Goal: Task Accomplishment & Management: Use online tool/utility

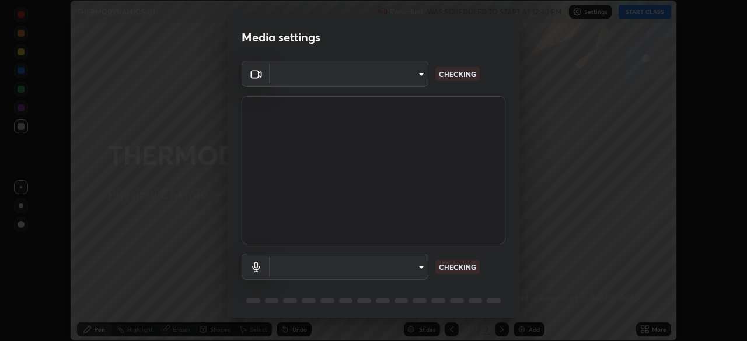
scroll to position [41, 0]
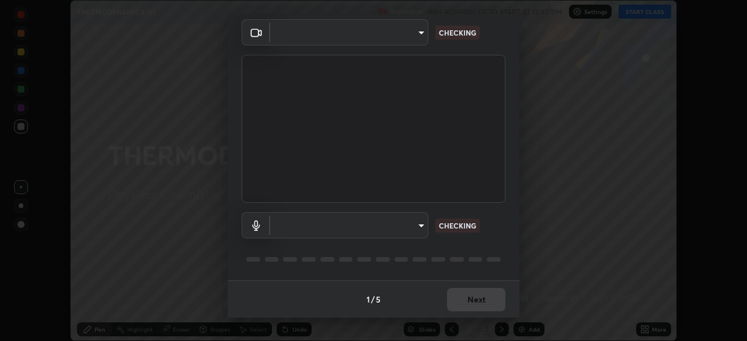
type input "9ce9bf5b38d6cfc450dc04700dda146ffef8b1f769f81d34cd4980de2a0341eb"
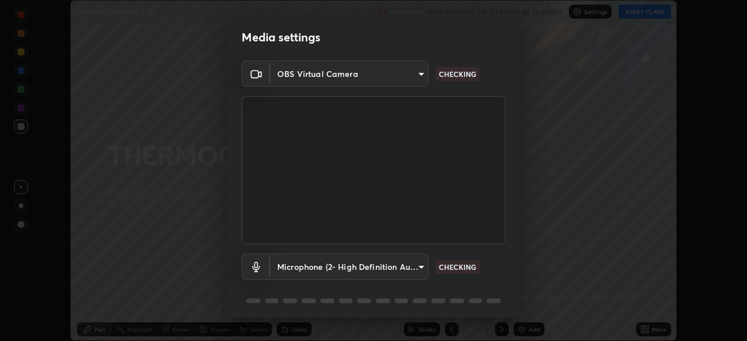
scroll to position [0, 0]
click at [419, 76] on body "Erase all THERMODYNAMICS-01 Recording WAS SCHEDULED TO START AT 12:40 PM Settin…" at bounding box center [373, 170] width 747 height 341
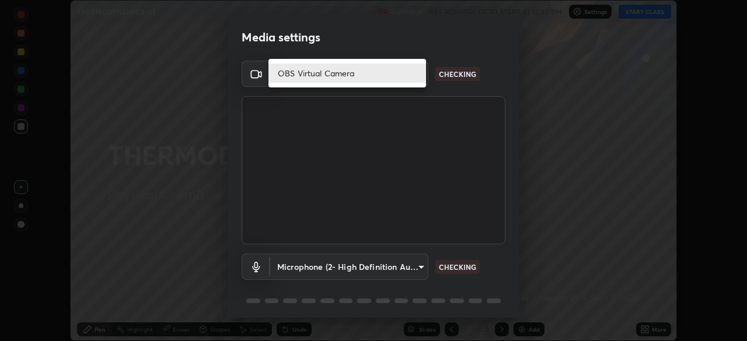
click at [410, 78] on li "OBS Virtual Camera" at bounding box center [347, 73] width 158 height 19
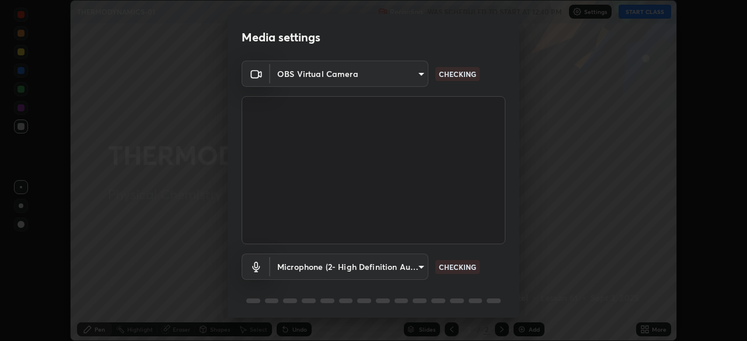
click at [413, 270] on body "Erase all THERMODYNAMICS-01 Recording WAS SCHEDULED TO START AT 12:40 PM Settin…" at bounding box center [373, 170] width 747 height 341
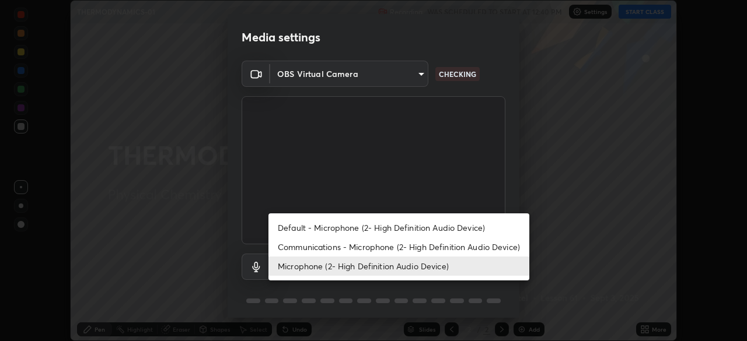
click at [442, 247] on li "Communications - Microphone (2- High Definition Audio Device)" at bounding box center [398, 246] width 261 height 19
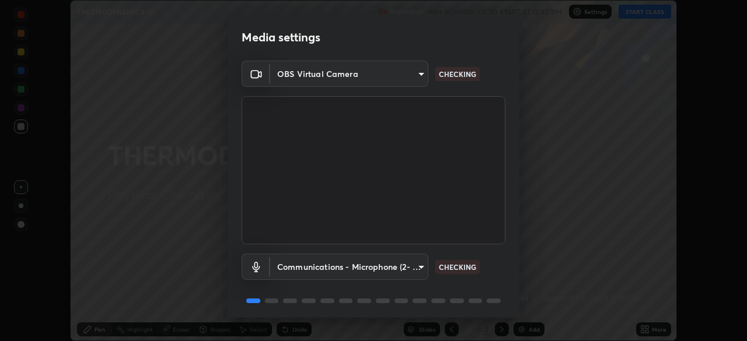
click at [418, 271] on body "Erase all THERMODYNAMICS-01 Recording WAS SCHEDULED TO START AT 12:40 PM Settin…" at bounding box center [373, 170] width 747 height 341
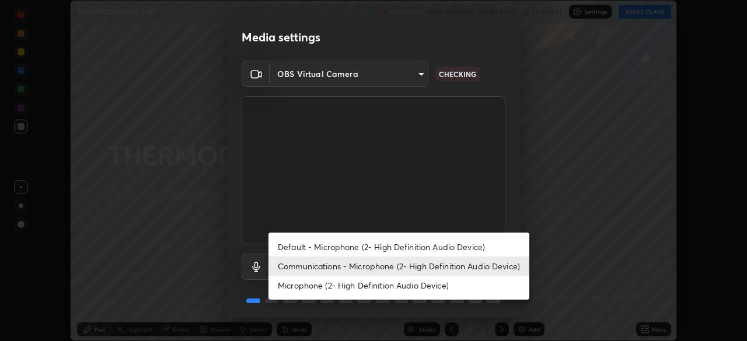
click at [427, 286] on li "Microphone (2- High Definition Audio Device)" at bounding box center [398, 285] width 261 height 19
type input "8f805d1c6ec510f31eccd00171c3be29f511b46dd0daeaf64aa4ac9130cc1c3d"
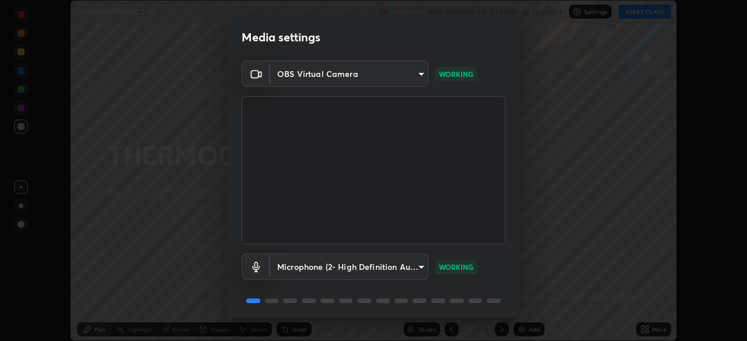
scroll to position [41, 0]
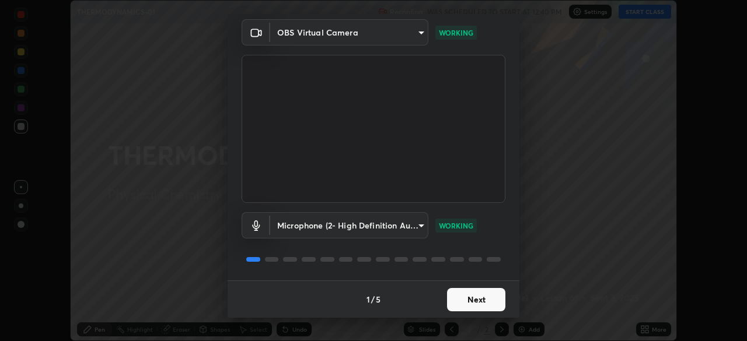
click at [474, 291] on button "Next" at bounding box center [476, 299] width 58 height 23
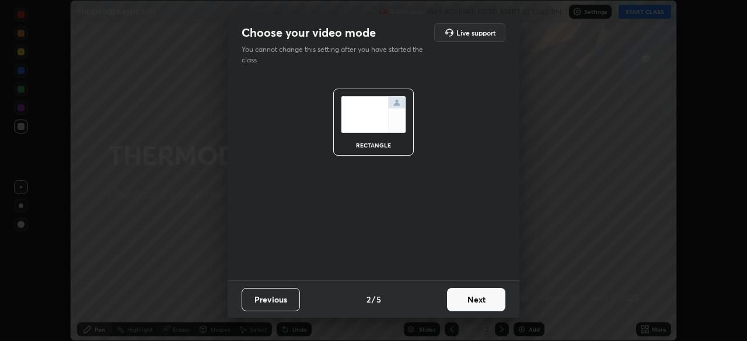
click at [485, 298] on button "Next" at bounding box center [476, 299] width 58 height 23
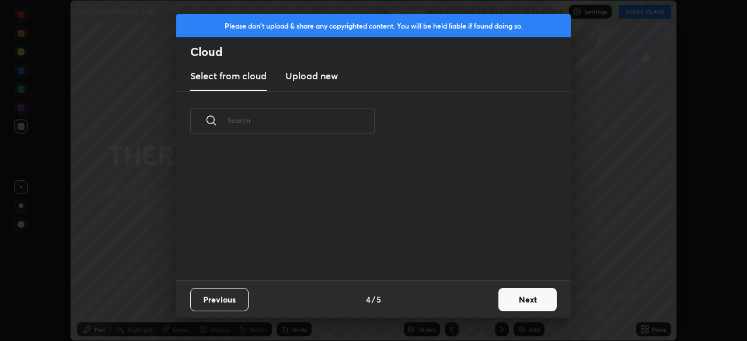
click at [511, 306] on button "Next" at bounding box center [527, 299] width 58 height 23
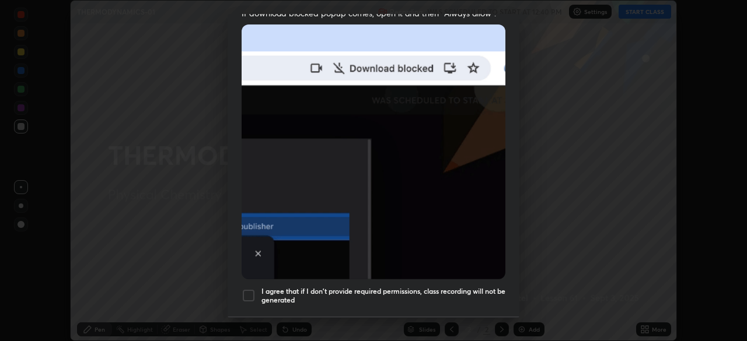
click at [476, 287] on h5 "I agree that if I don't provide required permissions, class recording will not …" at bounding box center [383, 296] width 244 height 18
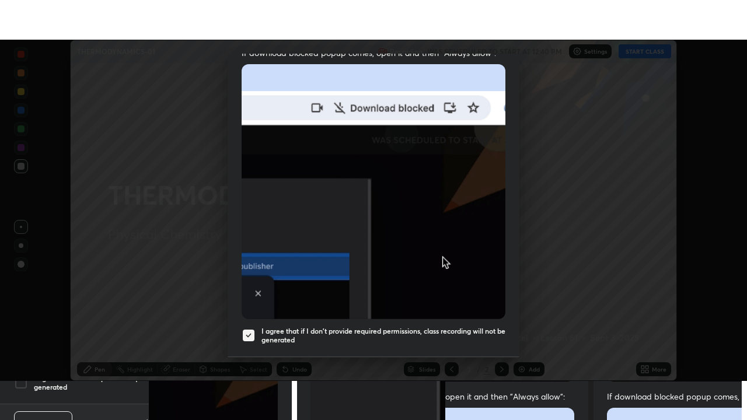
scroll to position [279, 0]
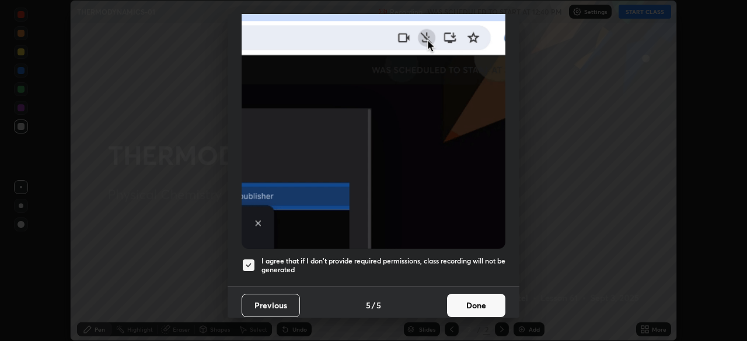
click at [485, 303] on button "Done" at bounding box center [476, 305] width 58 height 23
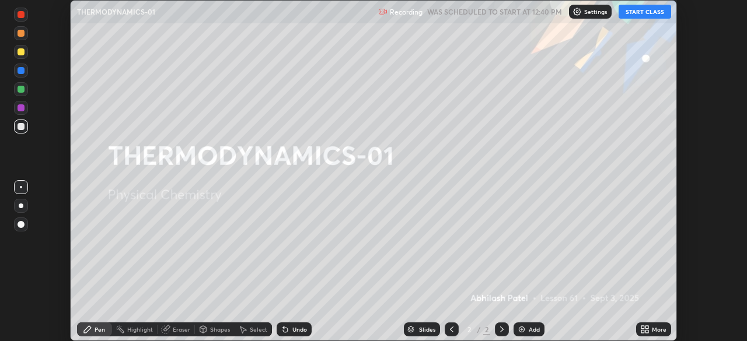
click at [646, 12] on button "START CLASS" at bounding box center [644, 12] width 53 height 14
click at [656, 324] on div "More" at bounding box center [653, 330] width 35 height 14
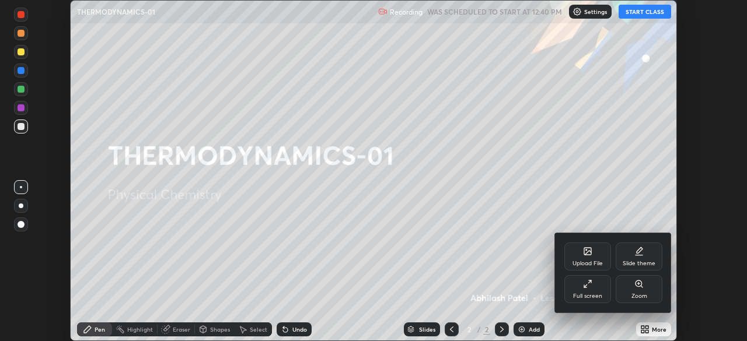
click at [594, 292] on div "Full screen" at bounding box center [587, 289] width 47 height 28
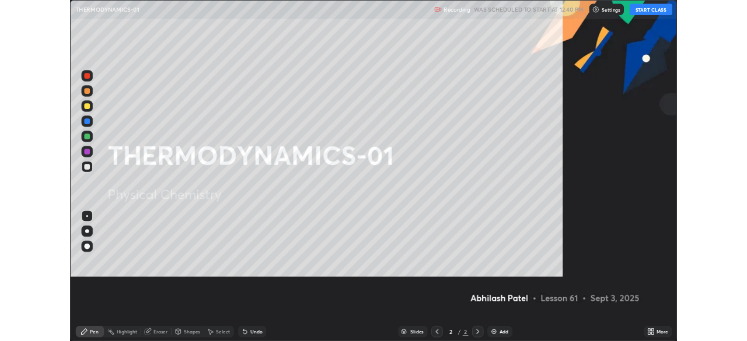
scroll to position [420, 747]
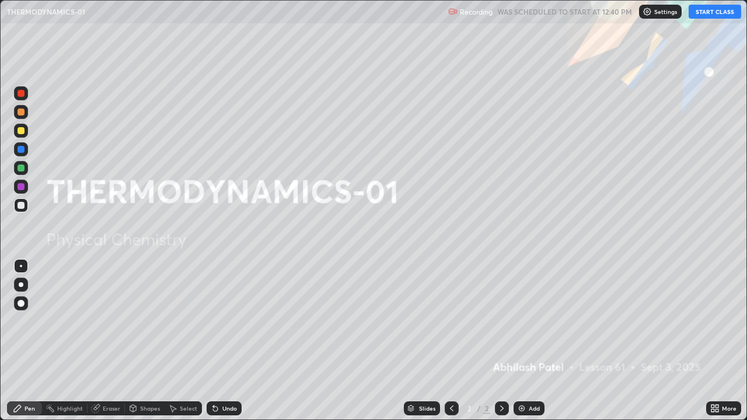
click at [537, 341] on div "Add" at bounding box center [528, 408] width 31 height 14
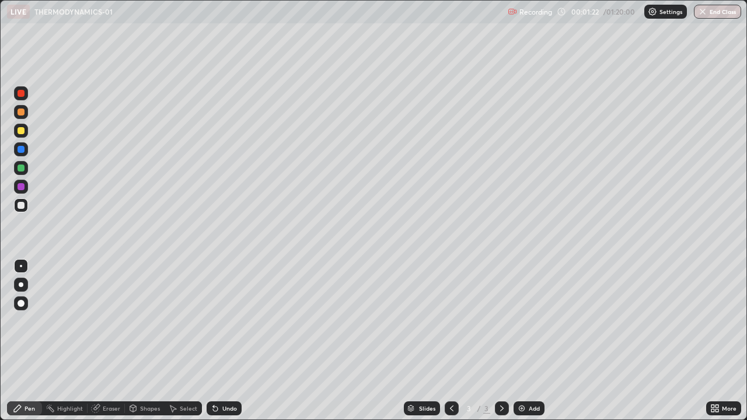
click at [22, 206] on div at bounding box center [21, 205] width 7 height 7
click at [23, 167] on div at bounding box center [21, 168] width 7 height 7
click at [26, 132] on div at bounding box center [21, 131] width 14 height 14
click at [27, 284] on div at bounding box center [21, 285] width 14 height 14
click at [221, 341] on div "Undo" at bounding box center [224, 408] width 35 height 14
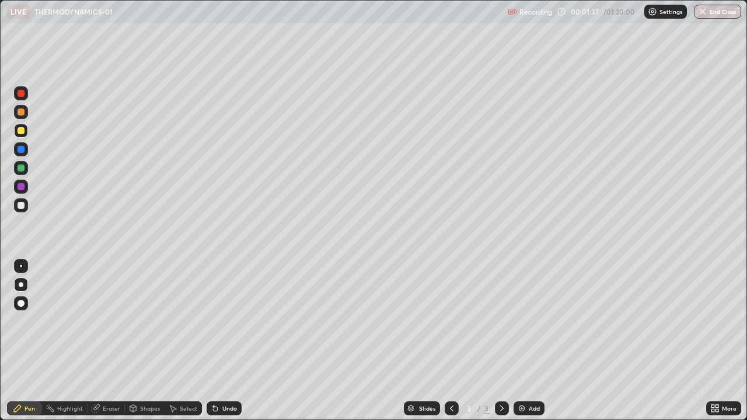
click at [219, 341] on div "Undo" at bounding box center [224, 408] width 35 height 14
click at [222, 341] on div "Undo" at bounding box center [229, 409] width 15 height 6
click at [223, 341] on div "Undo" at bounding box center [229, 409] width 15 height 6
click at [222, 341] on div "Undo" at bounding box center [224, 408] width 35 height 14
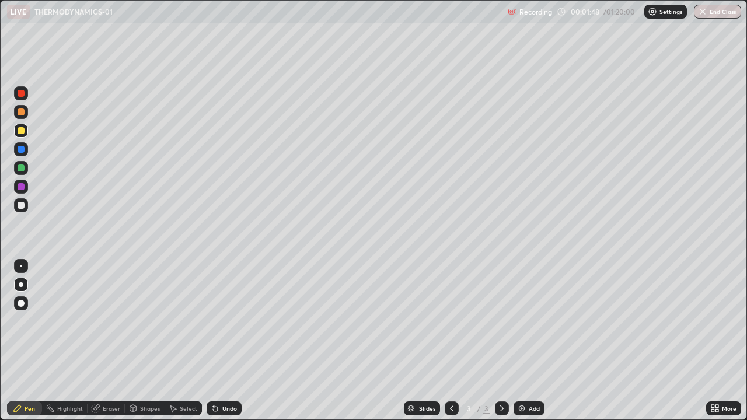
click at [19, 117] on div at bounding box center [21, 112] width 14 height 14
click at [23, 188] on div at bounding box center [21, 186] width 7 height 7
click at [145, 341] on div "Shapes" at bounding box center [145, 408] width 40 height 14
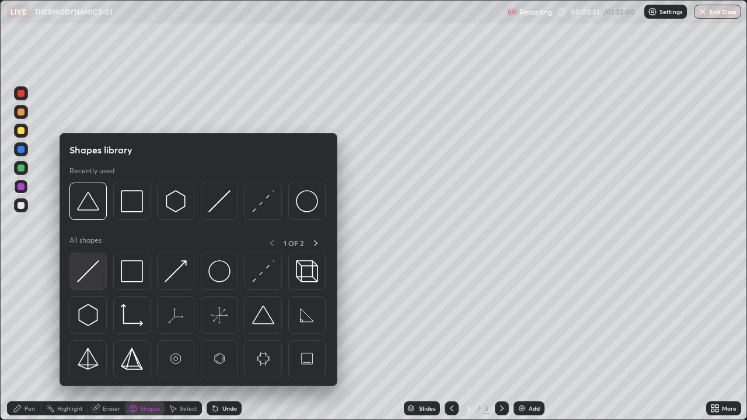
click at [93, 277] on img at bounding box center [88, 271] width 22 height 22
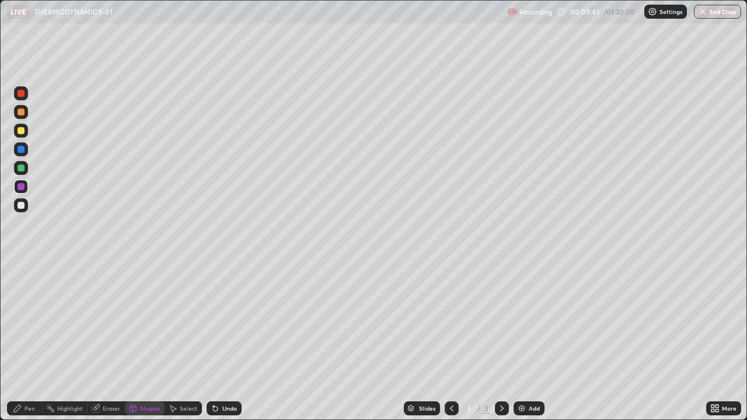
click at [32, 341] on div "Pen" at bounding box center [30, 409] width 11 height 6
click at [22, 205] on div at bounding box center [21, 205] width 7 height 7
click at [233, 341] on div "Undo" at bounding box center [229, 409] width 15 height 6
click at [231, 341] on div "Undo" at bounding box center [229, 409] width 15 height 6
click at [235, 341] on div "Undo" at bounding box center [229, 409] width 15 height 6
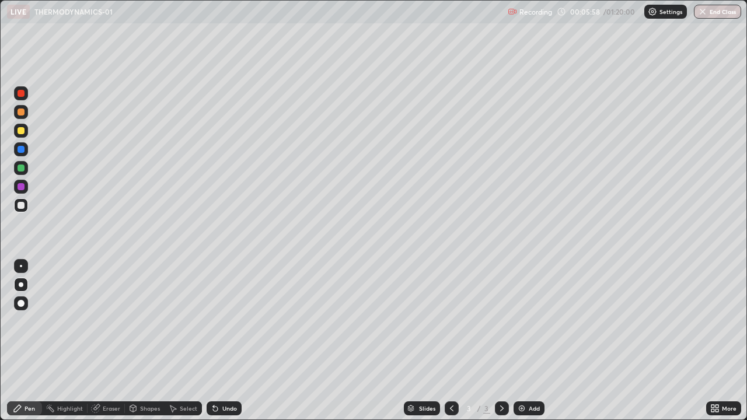
click at [226, 341] on div "Undo" at bounding box center [224, 408] width 35 height 14
click at [232, 341] on div "Undo" at bounding box center [224, 408] width 35 height 14
click at [233, 341] on div "Undo" at bounding box center [224, 408] width 35 height 14
click at [219, 341] on div "Undo" at bounding box center [224, 408] width 35 height 14
click at [527, 341] on div "Add" at bounding box center [528, 408] width 31 height 14
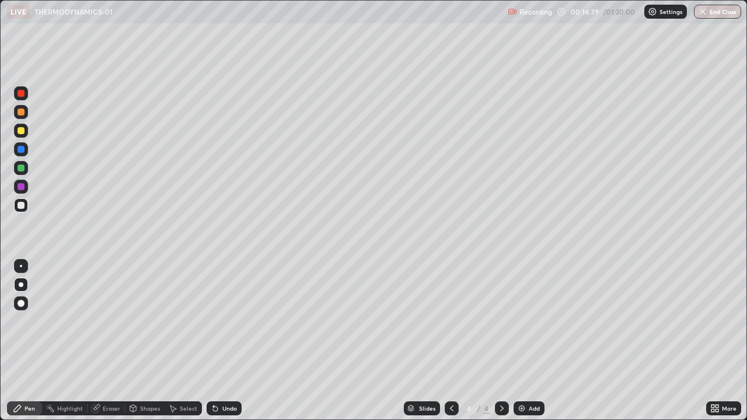
click at [22, 131] on div at bounding box center [21, 130] width 7 height 7
click at [219, 341] on div "Undo" at bounding box center [222, 408] width 40 height 23
click at [22, 154] on div at bounding box center [21, 149] width 14 height 14
click at [226, 341] on div "Undo" at bounding box center [229, 409] width 15 height 6
click at [90, 341] on div "Eraser" at bounding box center [106, 408] width 37 height 14
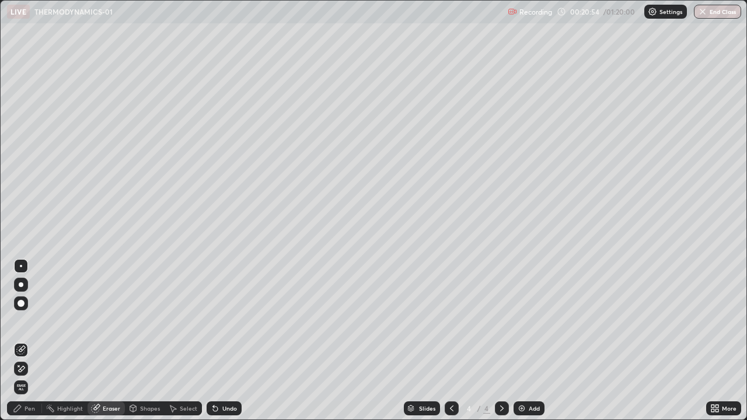
click at [33, 341] on div "Pen" at bounding box center [30, 409] width 11 height 6
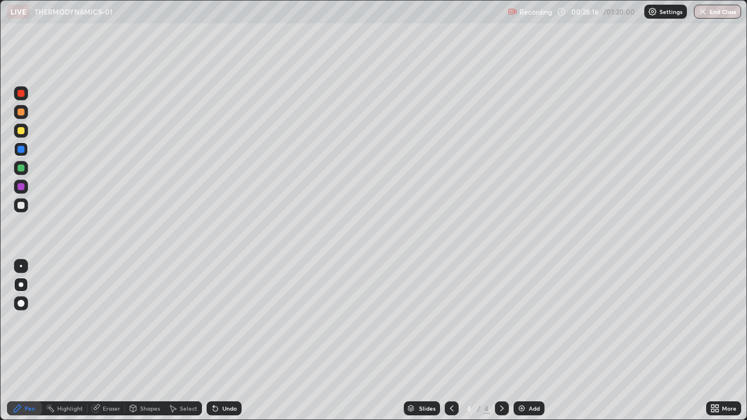
click at [527, 341] on div "Add" at bounding box center [528, 408] width 31 height 14
click at [23, 208] on div at bounding box center [21, 205] width 14 height 14
click at [146, 341] on div "Shapes" at bounding box center [150, 409] width 20 height 6
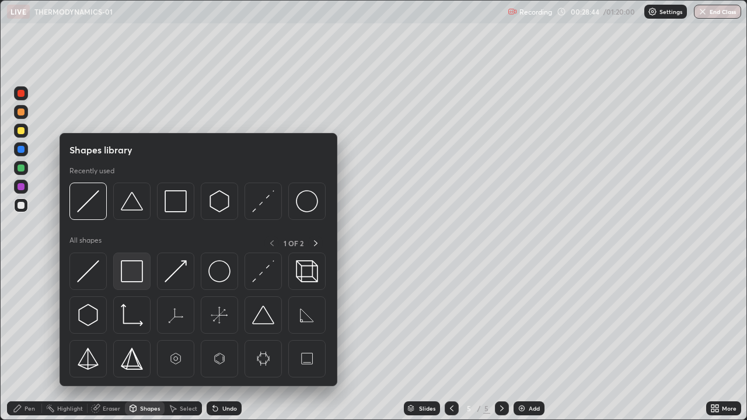
click at [134, 280] on img at bounding box center [132, 271] width 22 height 22
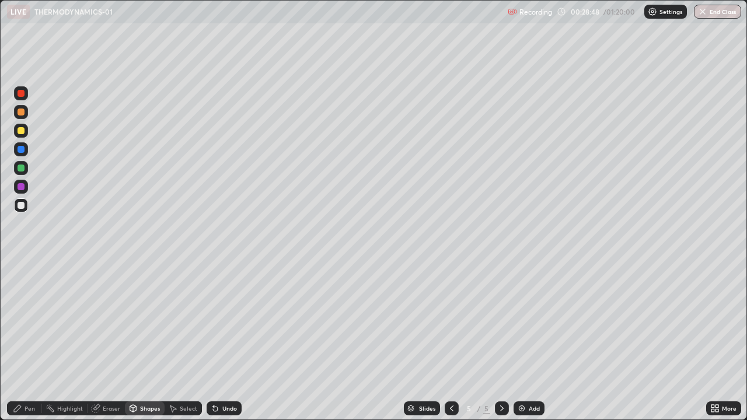
click at [34, 341] on div "Pen" at bounding box center [30, 409] width 11 height 6
click at [226, 341] on div "Undo" at bounding box center [229, 409] width 15 height 6
click at [223, 341] on div "Undo" at bounding box center [229, 409] width 15 height 6
click at [22, 187] on div at bounding box center [21, 186] width 7 height 7
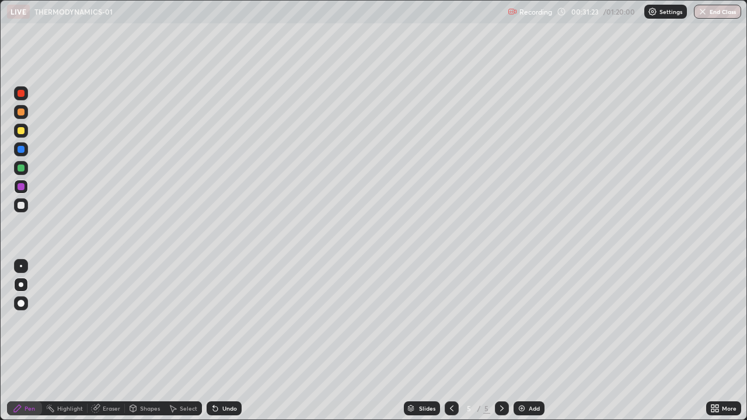
click at [22, 170] on div at bounding box center [21, 168] width 7 height 7
click at [220, 341] on div "Undo" at bounding box center [224, 408] width 35 height 14
click at [214, 341] on icon at bounding box center [215, 409] width 5 height 5
click at [526, 341] on div "Add" at bounding box center [528, 408] width 31 height 14
click at [23, 203] on div at bounding box center [21, 205] width 7 height 7
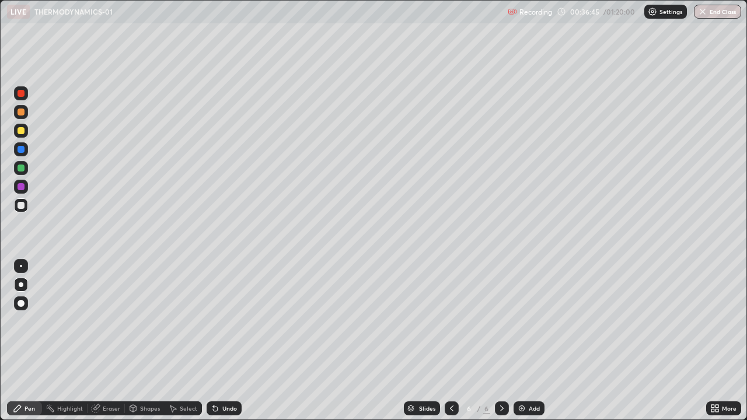
click at [146, 341] on div "Shapes" at bounding box center [150, 409] width 20 height 6
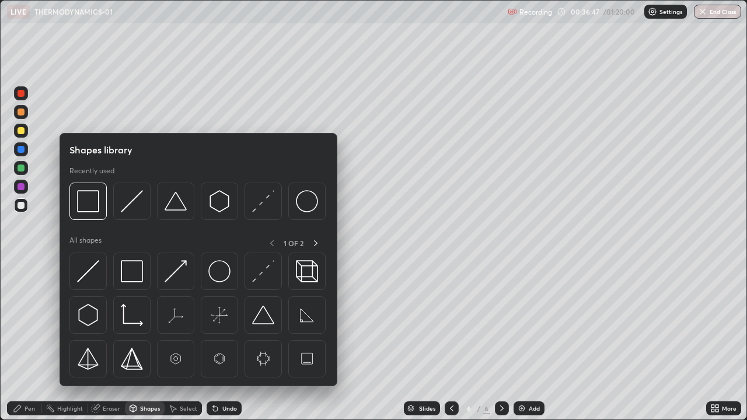
click at [25, 185] on div at bounding box center [21, 187] width 14 height 14
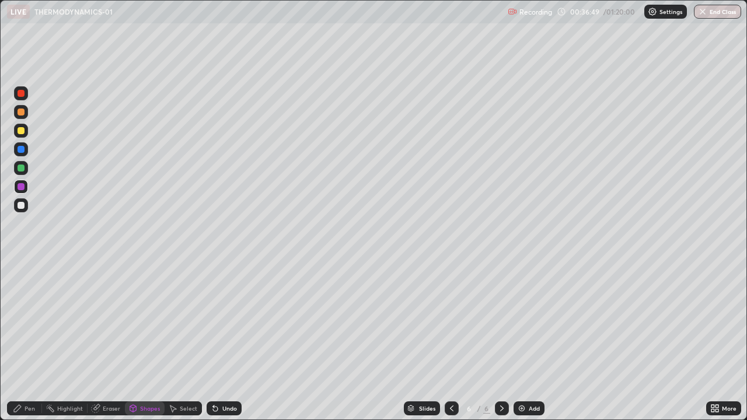
click at [225, 341] on div "Undo" at bounding box center [229, 409] width 15 height 6
click at [18, 341] on div "Pen" at bounding box center [24, 408] width 35 height 14
click at [230, 341] on div "Undo" at bounding box center [229, 409] width 15 height 6
click at [225, 341] on div "Undo" at bounding box center [229, 409] width 15 height 6
click at [526, 341] on div "Add" at bounding box center [528, 408] width 31 height 14
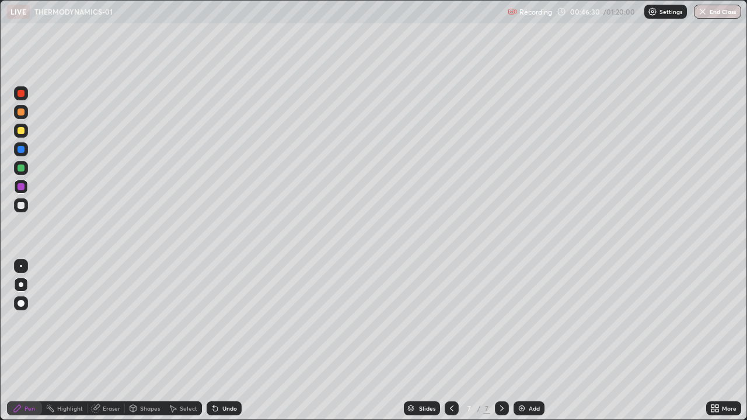
click at [21, 206] on div at bounding box center [21, 205] width 7 height 7
click at [235, 341] on div "Undo" at bounding box center [229, 409] width 15 height 6
click at [111, 341] on div "Eraser" at bounding box center [112, 409] width 18 height 6
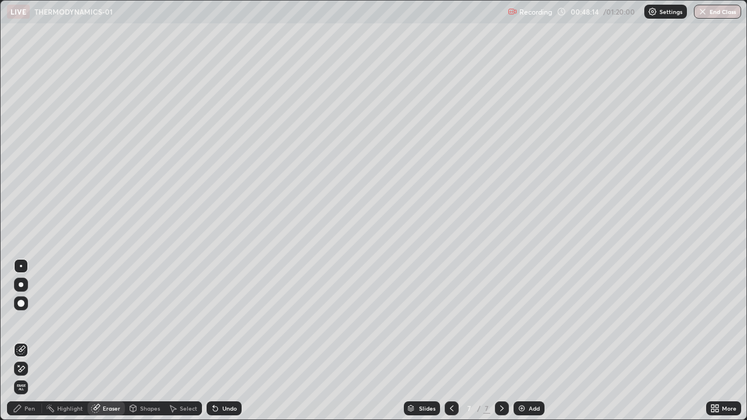
click at [30, 341] on div "Pen" at bounding box center [30, 409] width 11 height 6
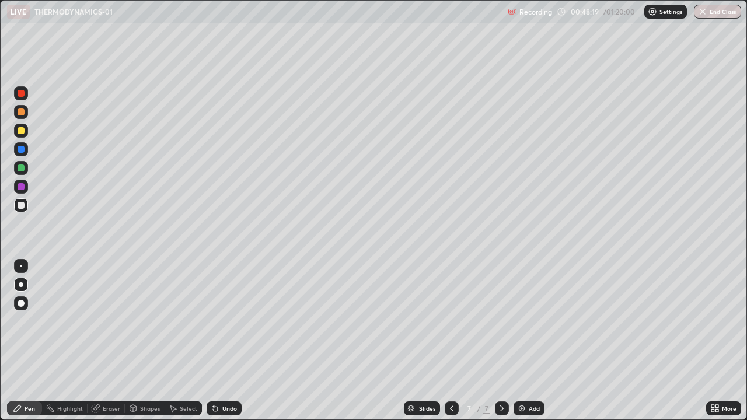
click at [222, 341] on div "Undo" at bounding box center [229, 409] width 15 height 6
click at [224, 341] on div "Undo" at bounding box center [229, 409] width 15 height 6
click at [222, 341] on div "Undo" at bounding box center [229, 409] width 15 height 6
click at [529, 341] on div "Add" at bounding box center [528, 408] width 31 height 14
click at [225, 341] on div "Undo" at bounding box center [224, 408] width 35 height 14
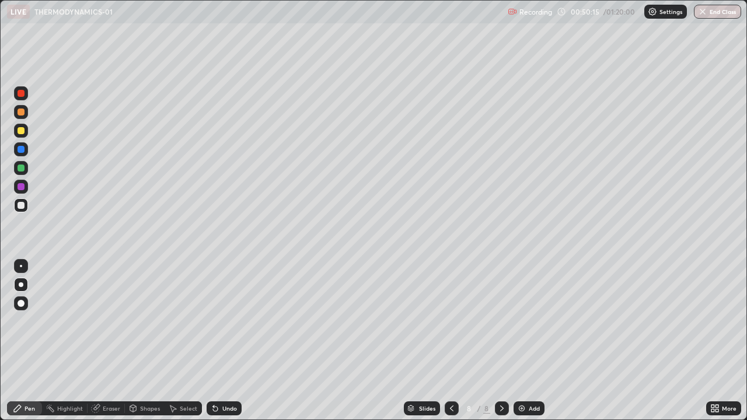
click at [229, 341] on div "Undo" at bounding box center [224, 408] width 35 height 14
click at [229, 341] on div "Undo" at bounding box center [229, 409] width 15 height 6
click at [224, 341] on div "Undo" at bounding box center [224, 408] width 35 height 14
click at [223, 341] on div "Undo" at bounding box center [224, 408] width 35 height 14
click at [230, 341] on div "Undo" at bounding box center [229, 409] width 15 height 6
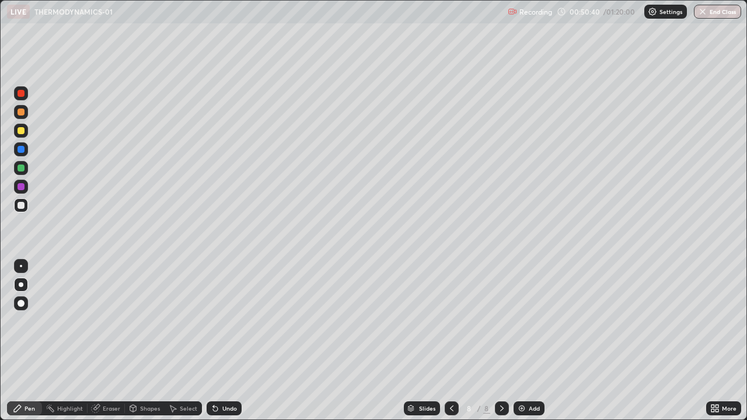
click at [230, 341] on div "Undo" at bounding box center [229, 409] width 15 height 6
click at [230, 341] on div "Undo" at bounding box center [224, 408] width 35 height 14
click at [232, 341] on div "Undo" at bounding box center [224, 408] width 35 height 14
click at [231, 341] on div "Undo" at bounding box center [222, 408] width 40 height 23
click at [229, 341] on div "Undo" at bounding box center [224, 408] width 35 height 14
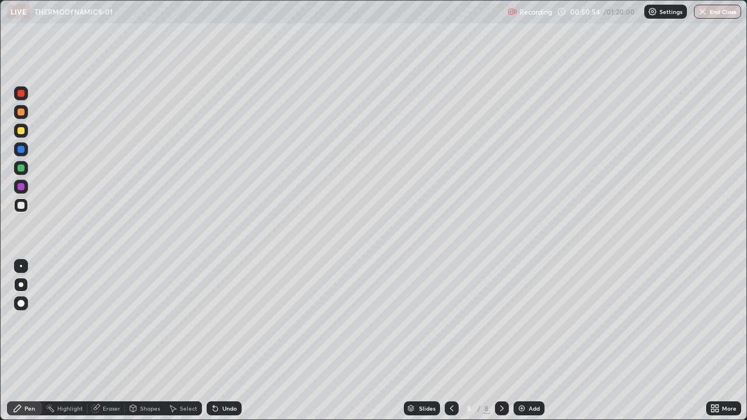
click at [223, 341] on div "Undo" at bounding box center [224, 408] width 35 height 14
click at [226, 341] on div "Undo" at bounding box center [229, 409] width 15 height 6
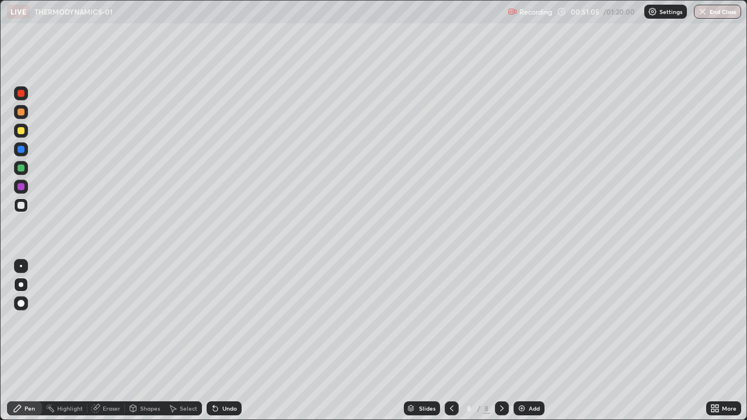
click at [227, 341] on div "Undo" at bounding box center [229, 409] width 15 height 6
click at [230, 341] on div "Undo" at bounding box center [229, 409] width 15 height 6
click at [229, 341] on div "Undo" at bounding box center [229, 409] width 15 height 6
click at [230, 341] on div "Undo" at bounding box center [229, 409] width 15 height 6
click at [25, 187] on div at bounding box center [21, 187] width 14 height 14
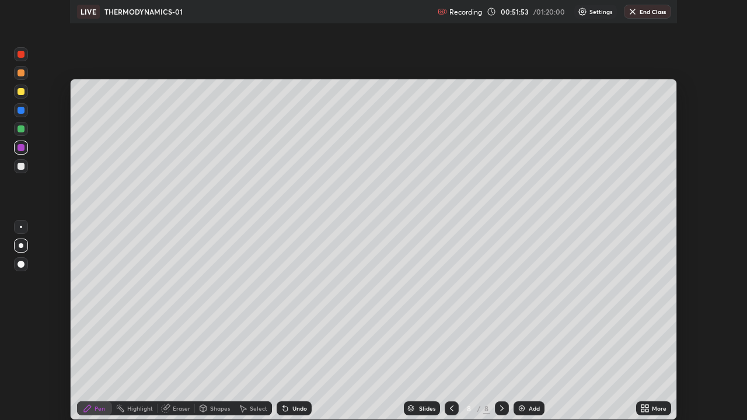
scroll to position [58006, 57600]
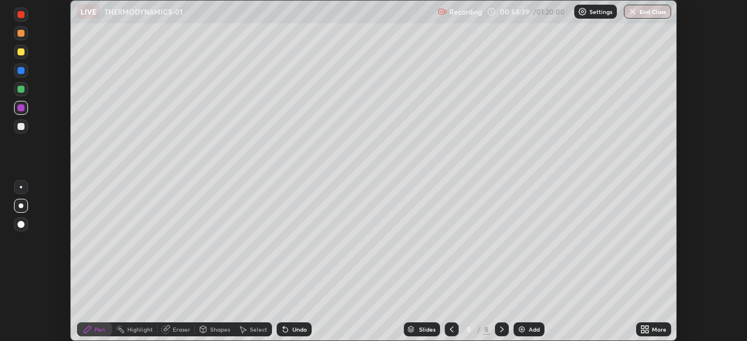
click at [646, 328] on icon at bounding box center [646, 327] width 3 height 3
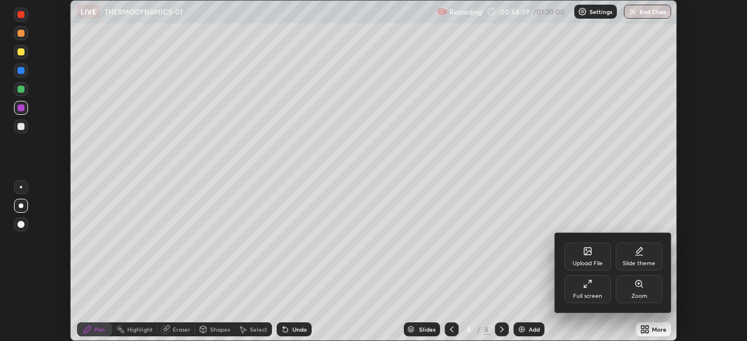
click at [599, 293] on div "Full screen" at bounding box center [587, 296] width 29 height 6
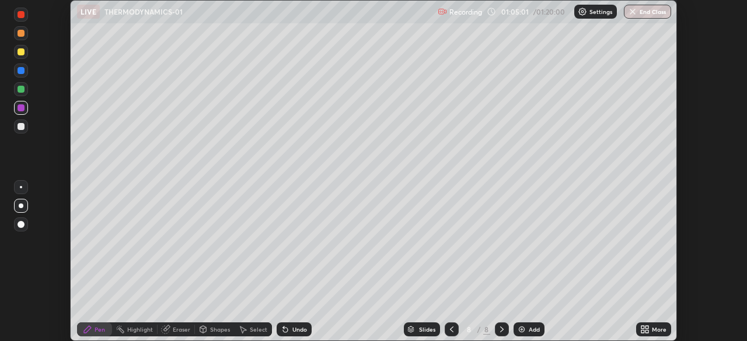
click at [646, 331] on icon at bounding box center [646, 331] width 3 height 3
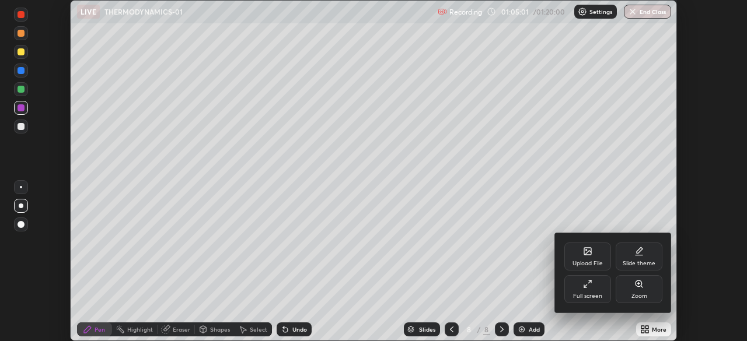
click at [591, 294] on div "Full screen" at bounding box center [587, 296] width 29 height 6
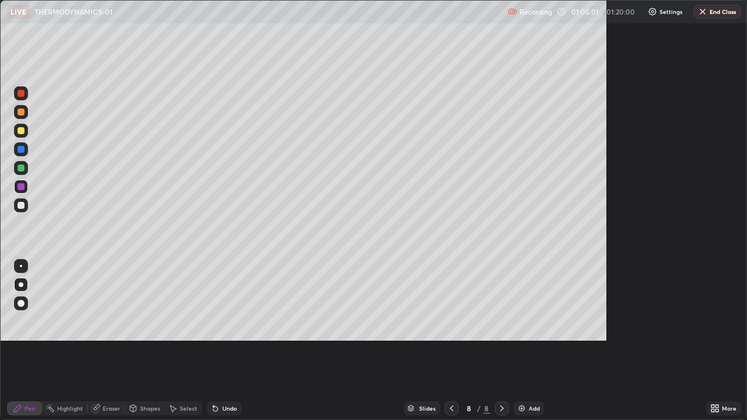
scroll to position [420, 747]
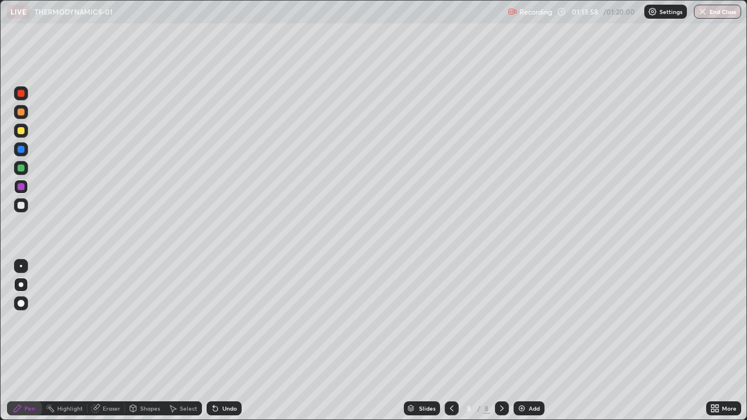
click at [707, 5] on button "End Class" at bounding box center [717, 12] width 47 height 14
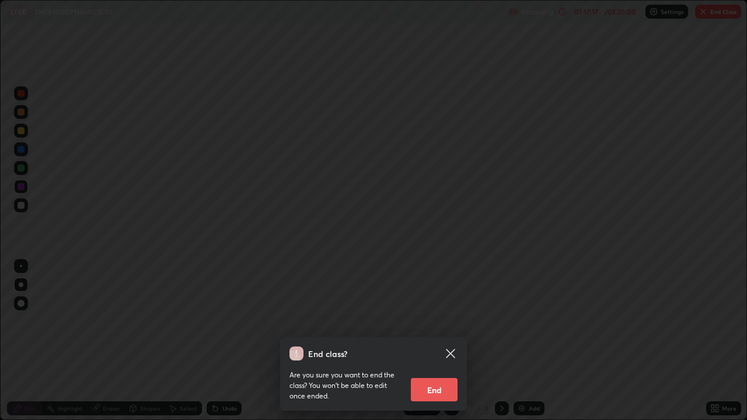
click at [422, 341] on button "End" at bounding box center [434, 389] width 47 height 23
